Goal: Transaction & Acquisition: Purchase product/service

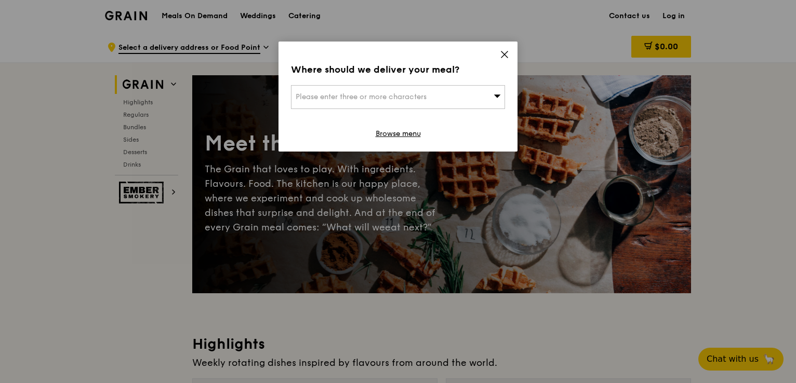
click at [505, 51] on icon at bounding box center [504, 54] width 9 height 9
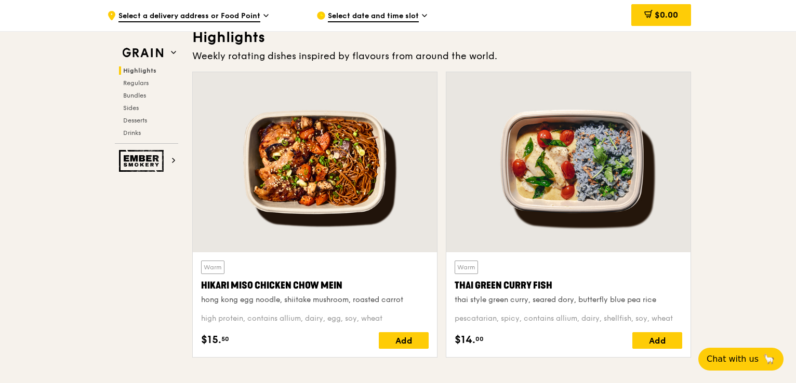
scroll to position [364, 0]
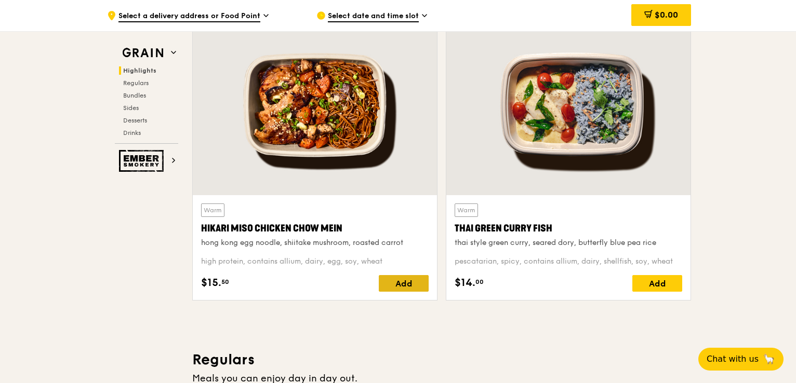
click at [395, 287] on div "Add" at bounding box center [404, 283] width 50 height 17
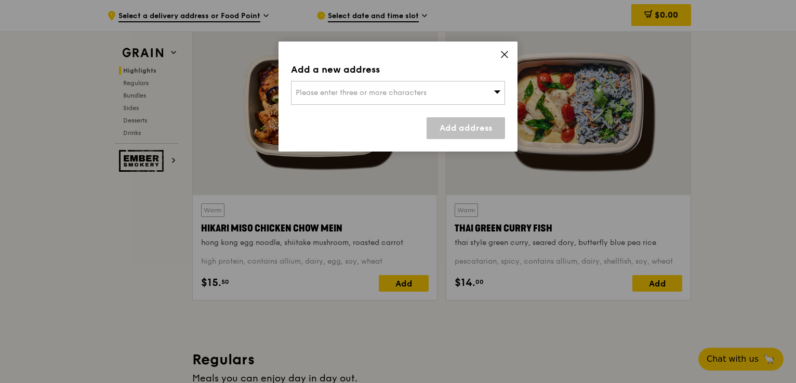
click at [478, 94] on div "Please enter three or more characters" at bounding box center [398, 93] width 214 height 24
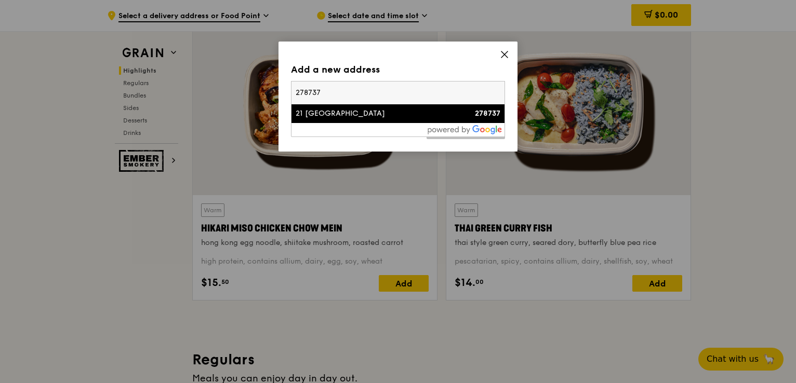
type input "278737"
click at [463, 113] on div "278737" at bounding box center [474, 114] width 51 height 10
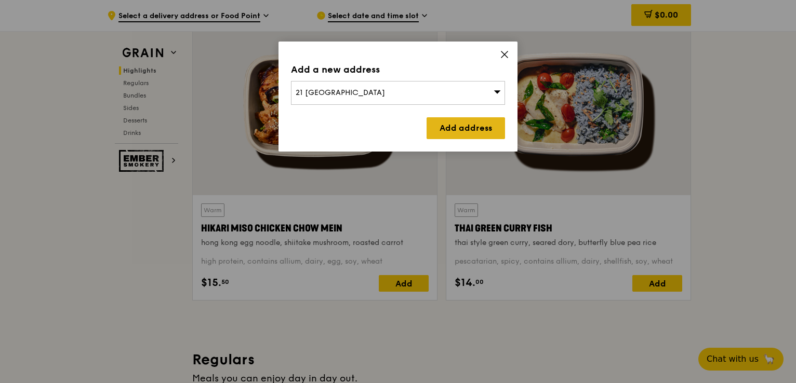
click at [462, 123] on link "Add address" at bounding box center [465, 128] width 78 height 22
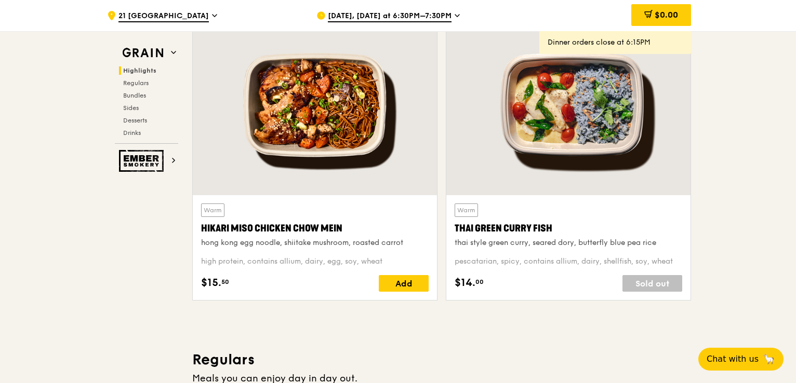
click at [440, 15] on span "[DATE], [DATE] at 6:30PM–7:30PM" at bounding box center [390, 16] width 124 height 11
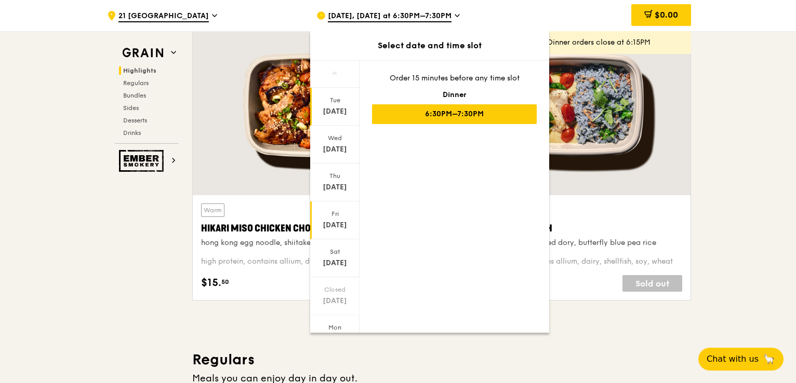
click at [340, 228] on div "[DATE]" at bounding box center [335, 225] width 46 height 10
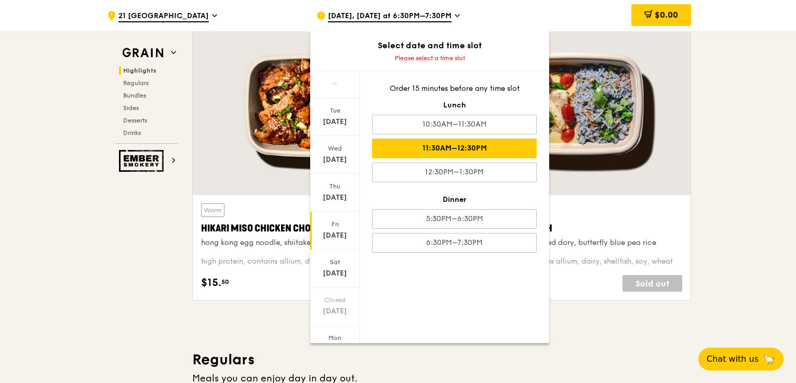
click at [497, 142] on div "11:30AM–12:30PM" at bounding box center [454, 149] width 165 height 20
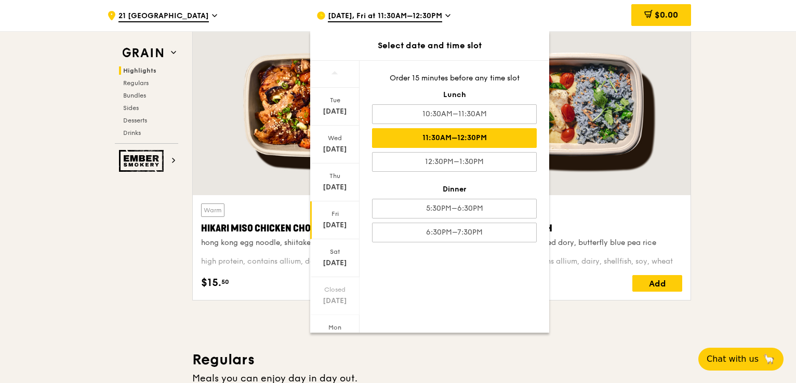
scroll to position [699, 0]
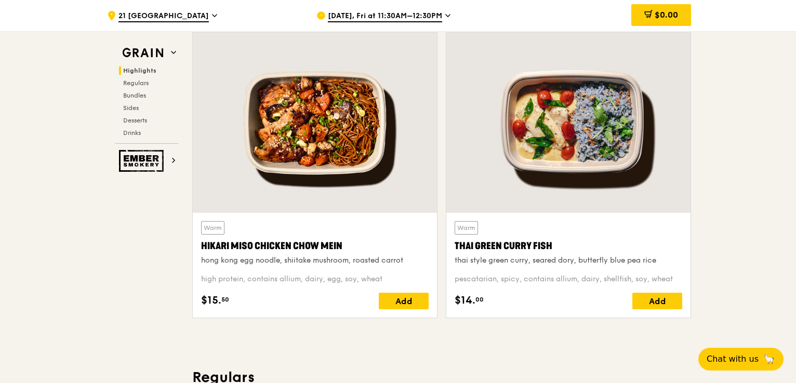
scroll to position [415, 0]
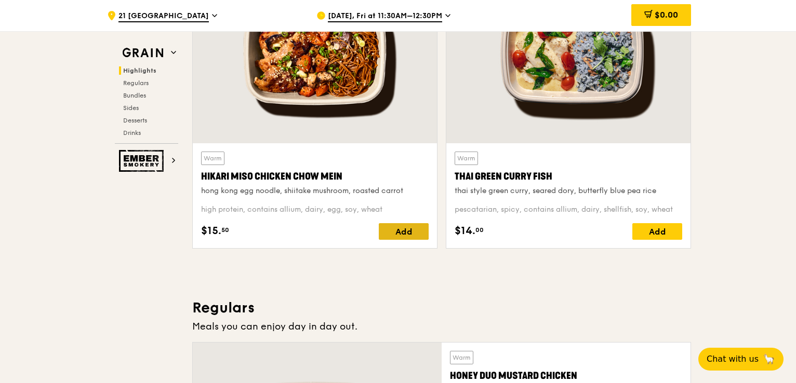
click at [416, 233] on div "Add" at bounding box center [404, 231] width 50 height 17
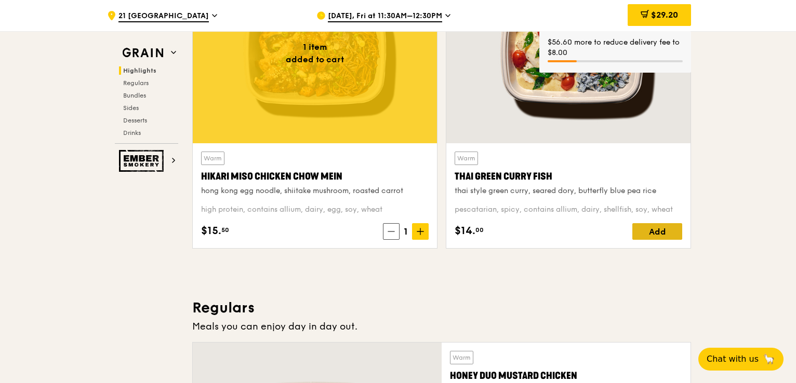
click at [652, 227] on div "Add" at bounding box center [657, 231] width 50 height 17
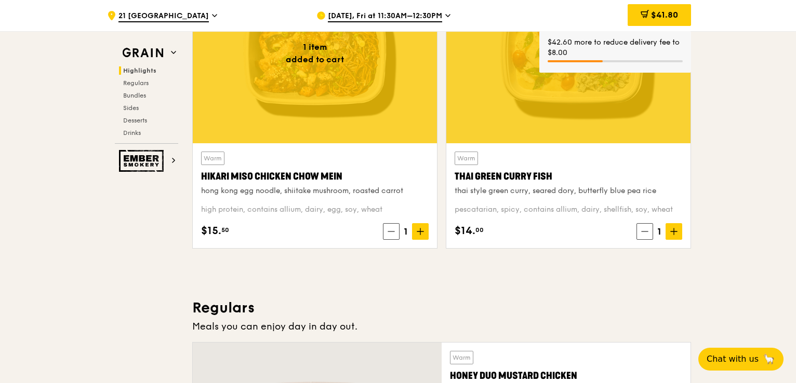
click at [423, 232] on icon at bounding box center [420, 232] width 6 height 0
click at [675, 231] on icon at bounding box center [673, 231] width 7 height 7
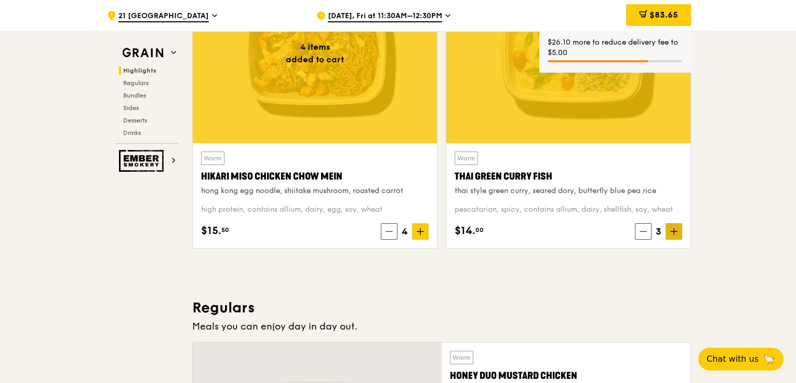
click at [675, 231] on icon at bounding box center [673, 231] width 7 height 7
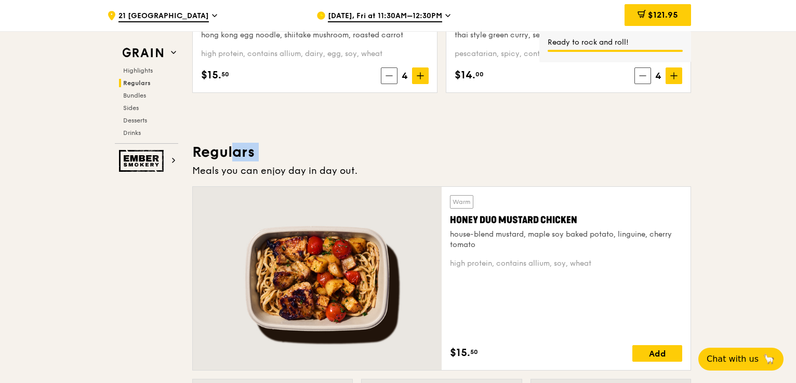
scroll to position [727, 0]
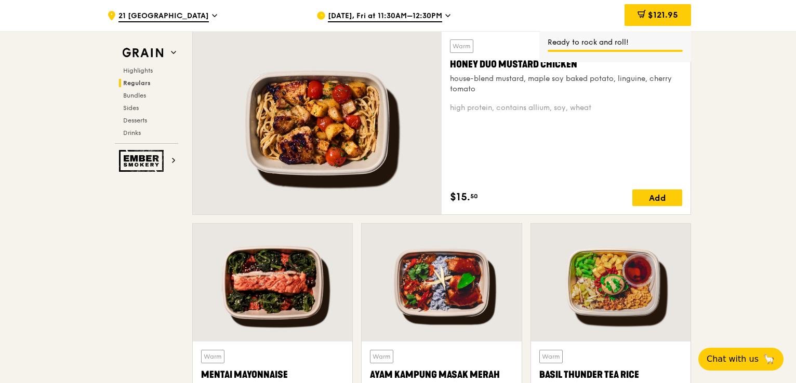
drag, startPoint x: 677, startPoint y: 194, endPoint x: 647, endPoint y: 211, distance: 34.7
click at [676, 194] on div "Add" at bounding box center [657, 198] width 50 height 17
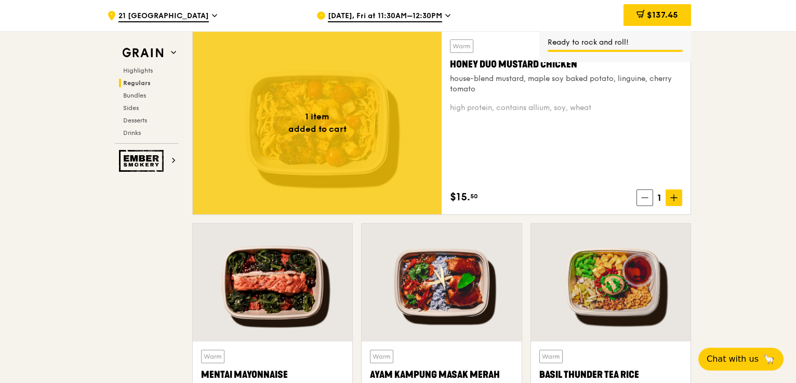
click at [673, 199] on icon at bounding box center [673, 197] width 7 height 7
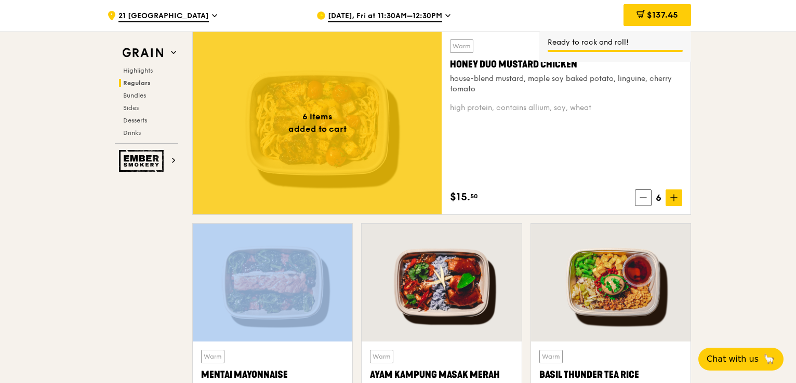
click at [673, 199] on icon at bounding box center [673, 197] width 7 height 7
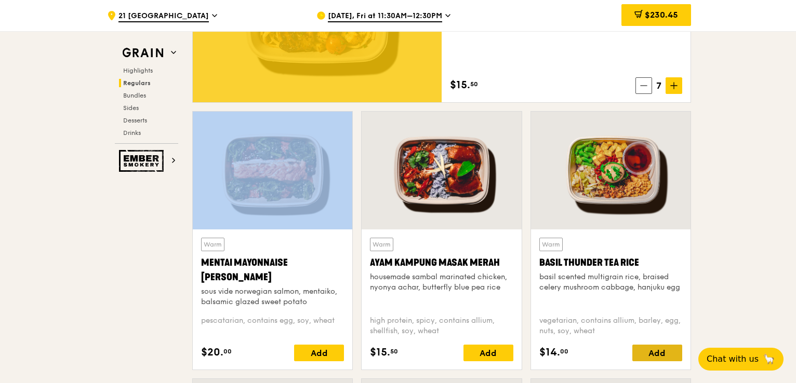
scroll to position [935, 0]
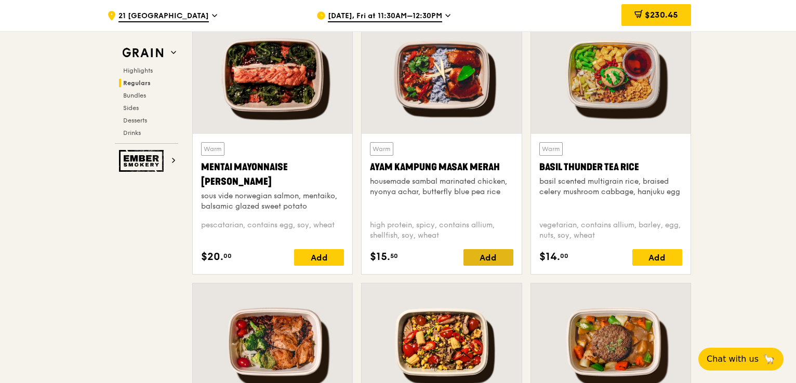
click at [512, 254] on div "Add" at bounding box center [488, 257] width 50 height 17
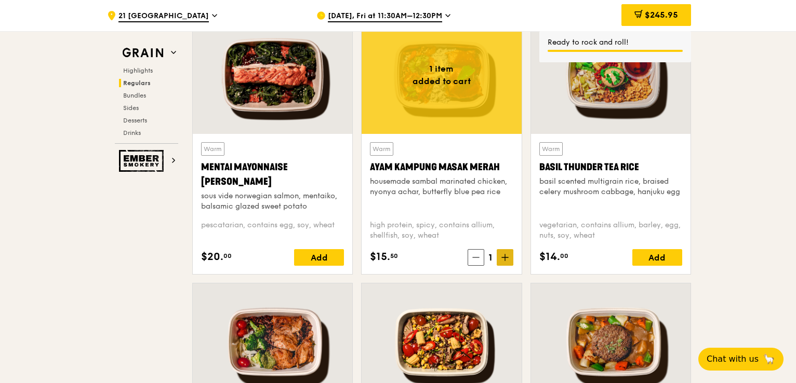
click at [507, 259] on icon at bounding box center [504, 257] width 7 height 7
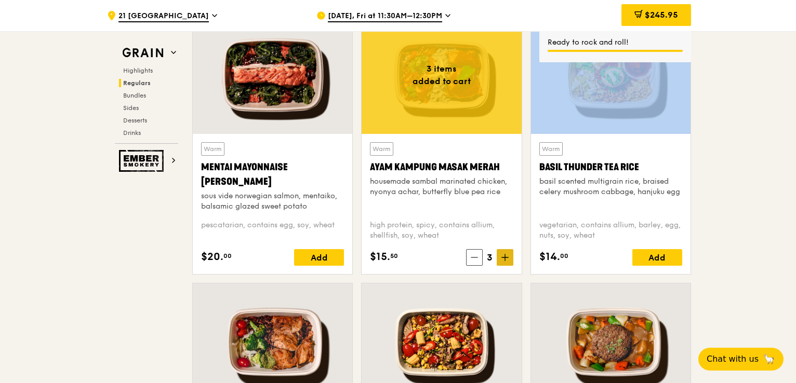
click at [507, 259] on icon at bounding box center [504, 257] width 7 height 7
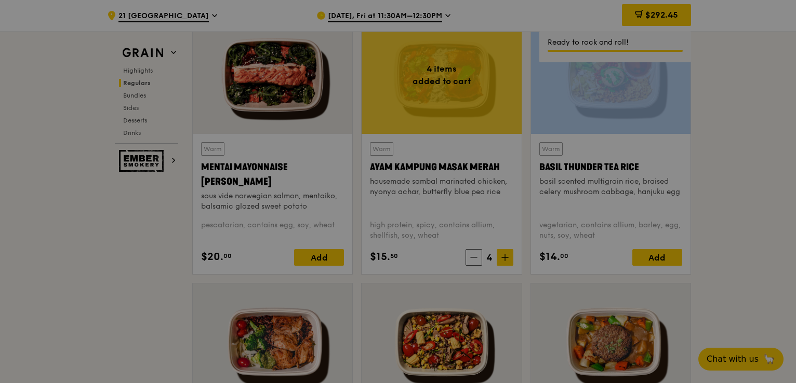
type input "4"
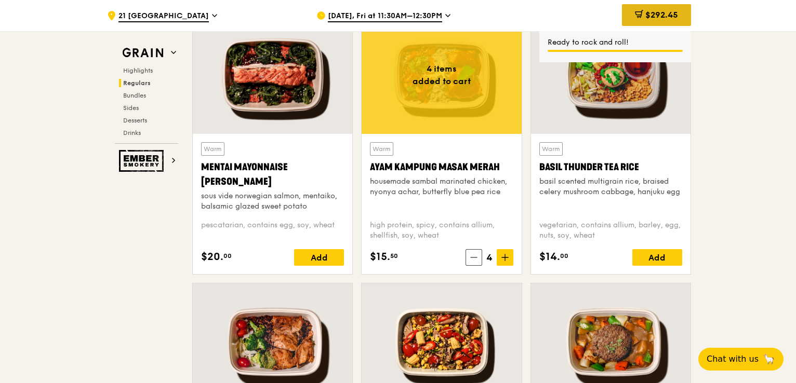
click at [678, 13] on div "$292.45" at bounding box center [656, 15] width 69 height 22
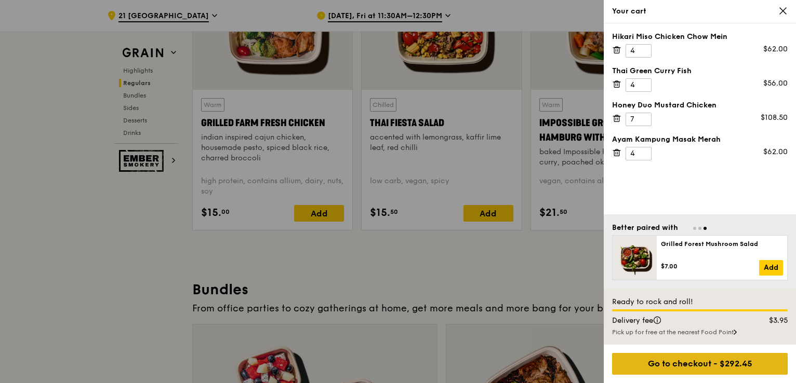
scroll to position [1247, 0]
click at [715, 368] on div "Go to checkout - $292.45" at bounding box center [700, 364] width 176 height 22
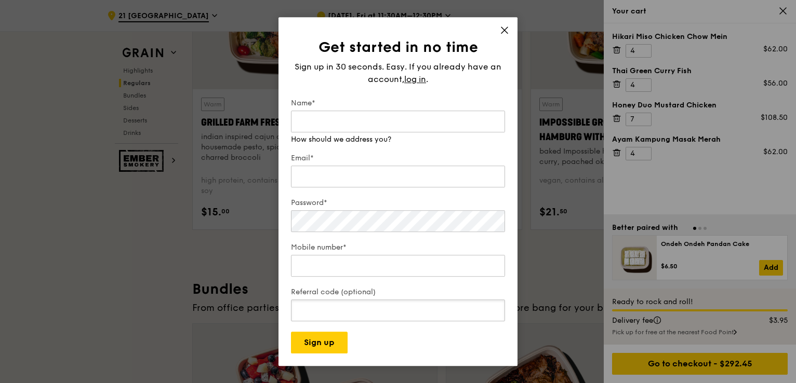
click at [364, 306] on input "Referral code (optional)" at bounding box center [398, 311] width 214 height 22
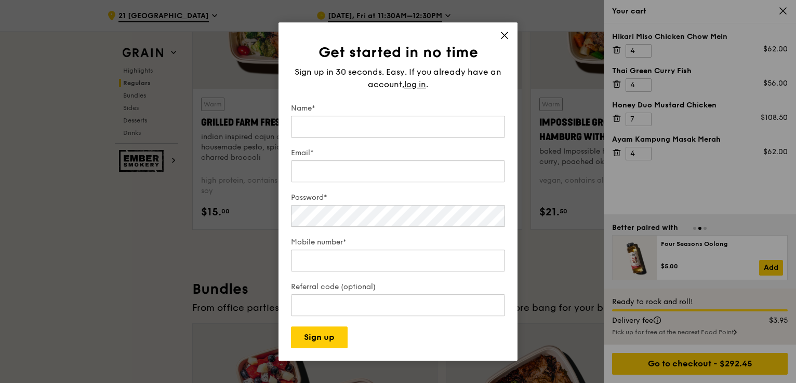
click at [505, 31] on icon at bounding box center [504, 35] width 9 height 9
